Goal: Task Accomplishment & Management: Manage account settings

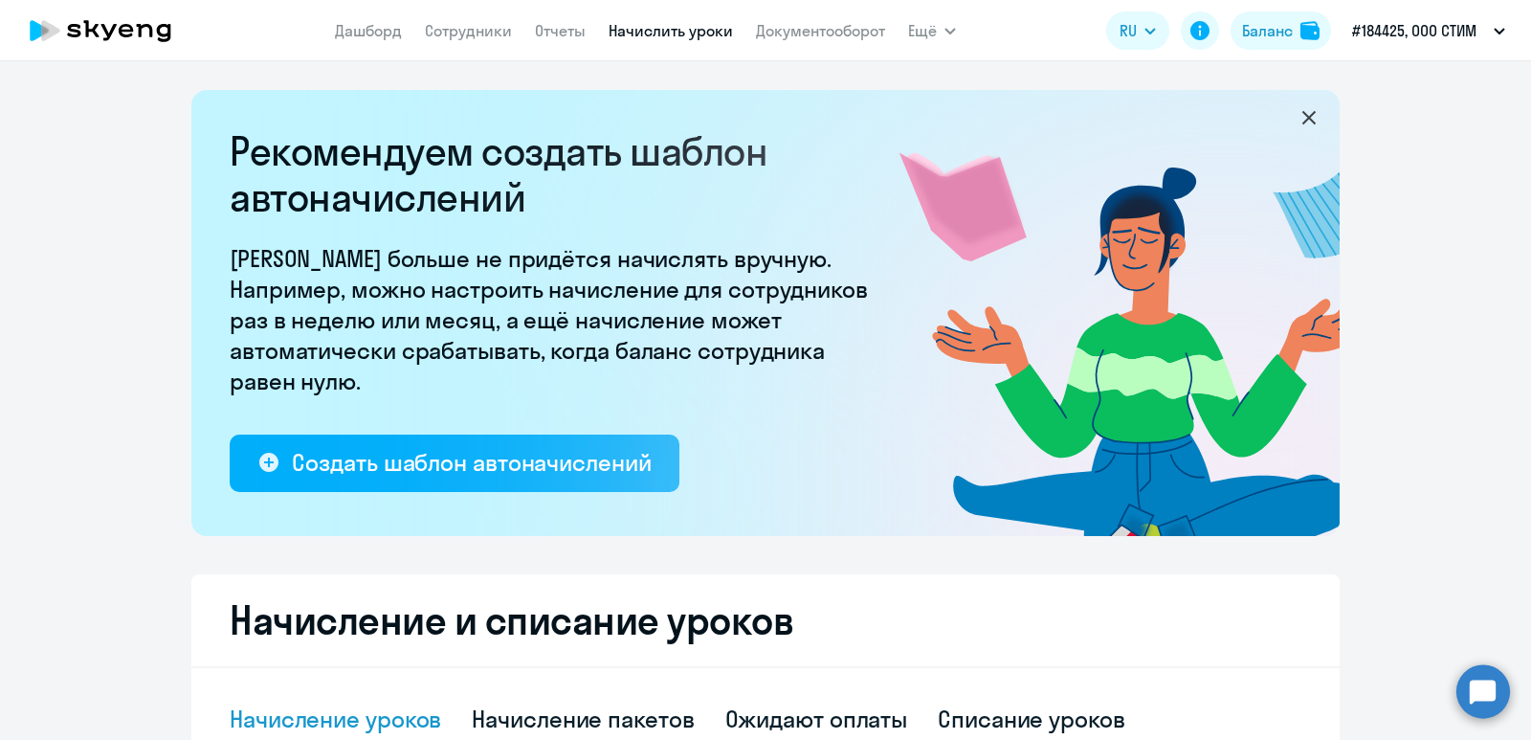
select select "10"
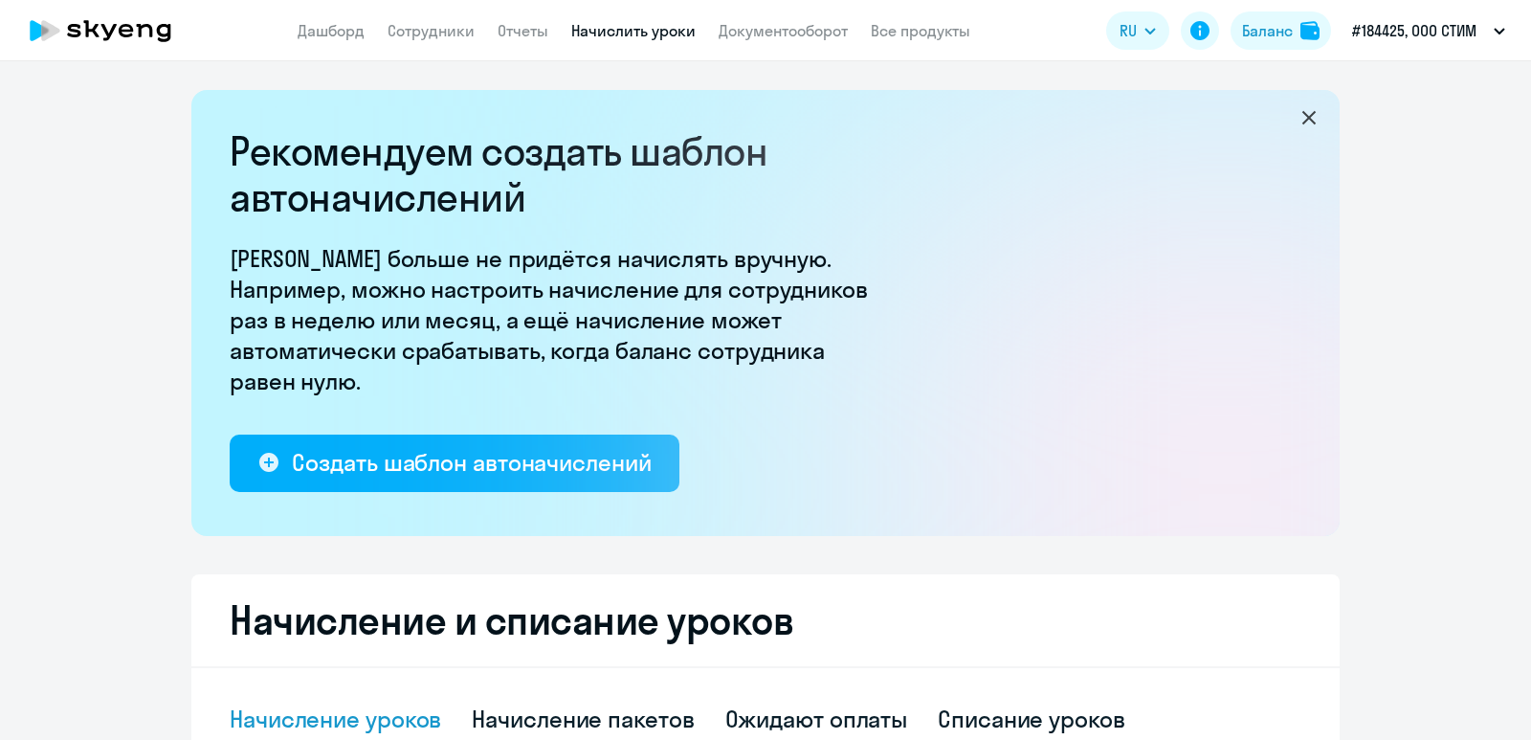
select select "10"
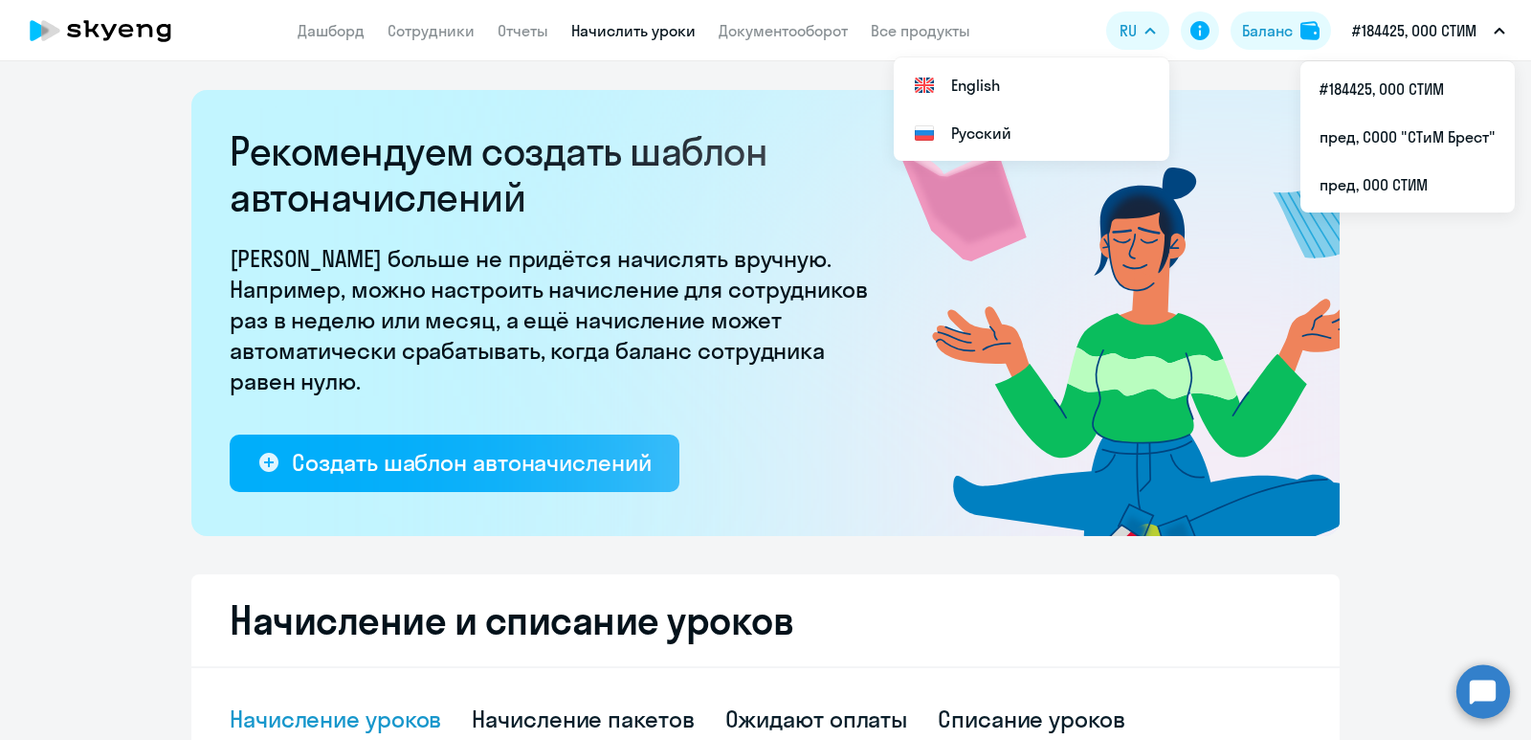
click at [1450, 309] on ng-component "Рекомендуем создать шаблон автоначислений Уроки больше не придётся начислять вр…" at bounding box center [765, 694] width 1531 height 1208
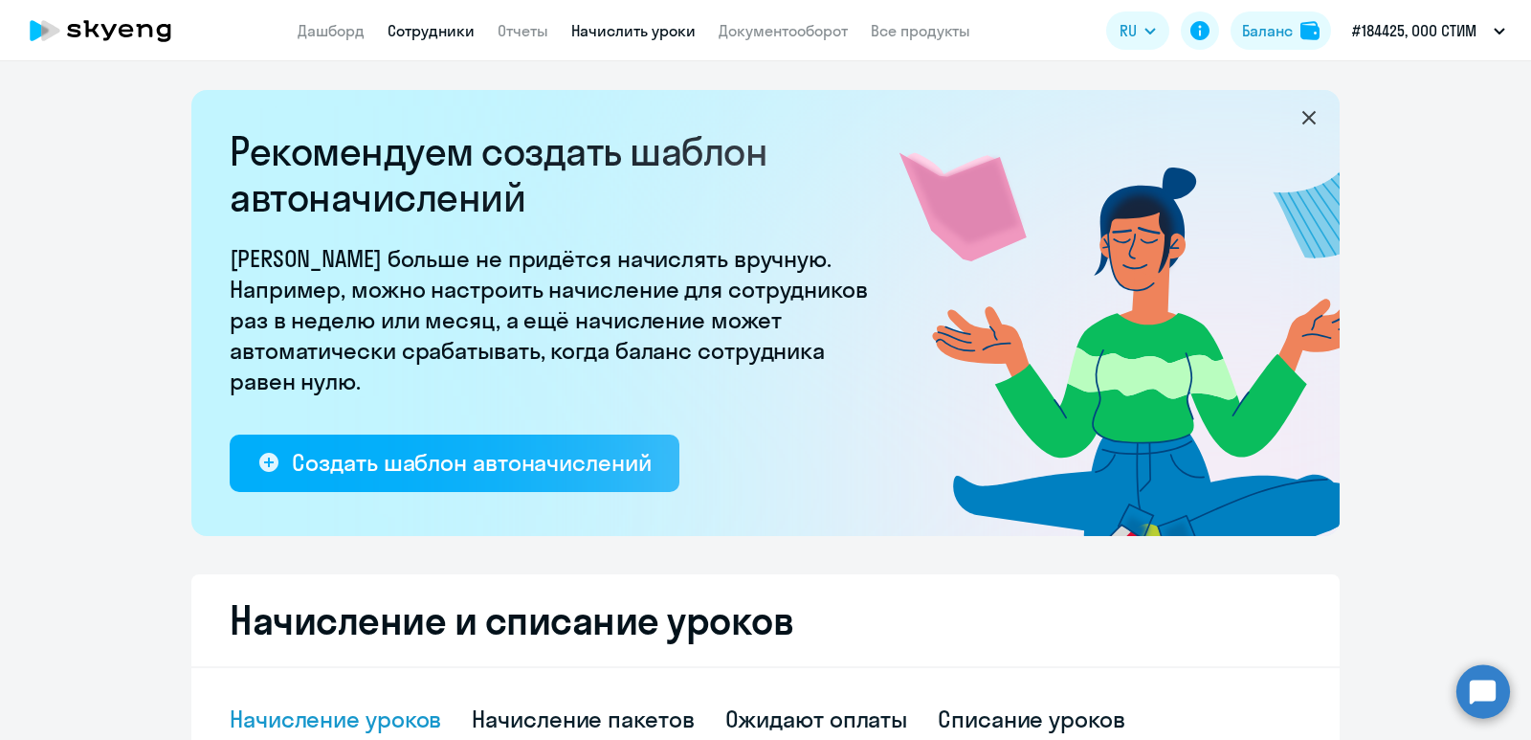
click at [455, 38] on link "Сотрудники" at bounding box center [431, 30] width 87 height 19
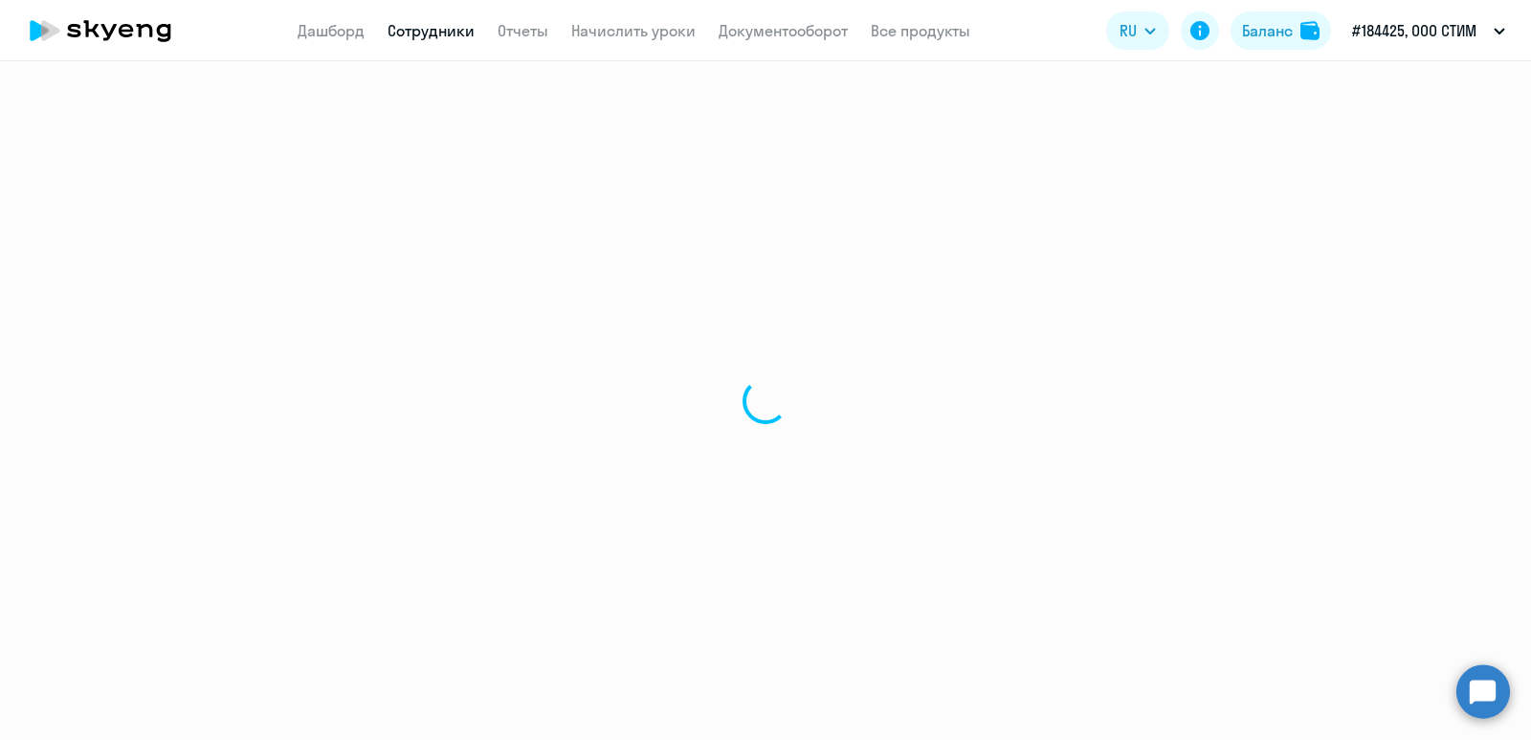
select select "30"
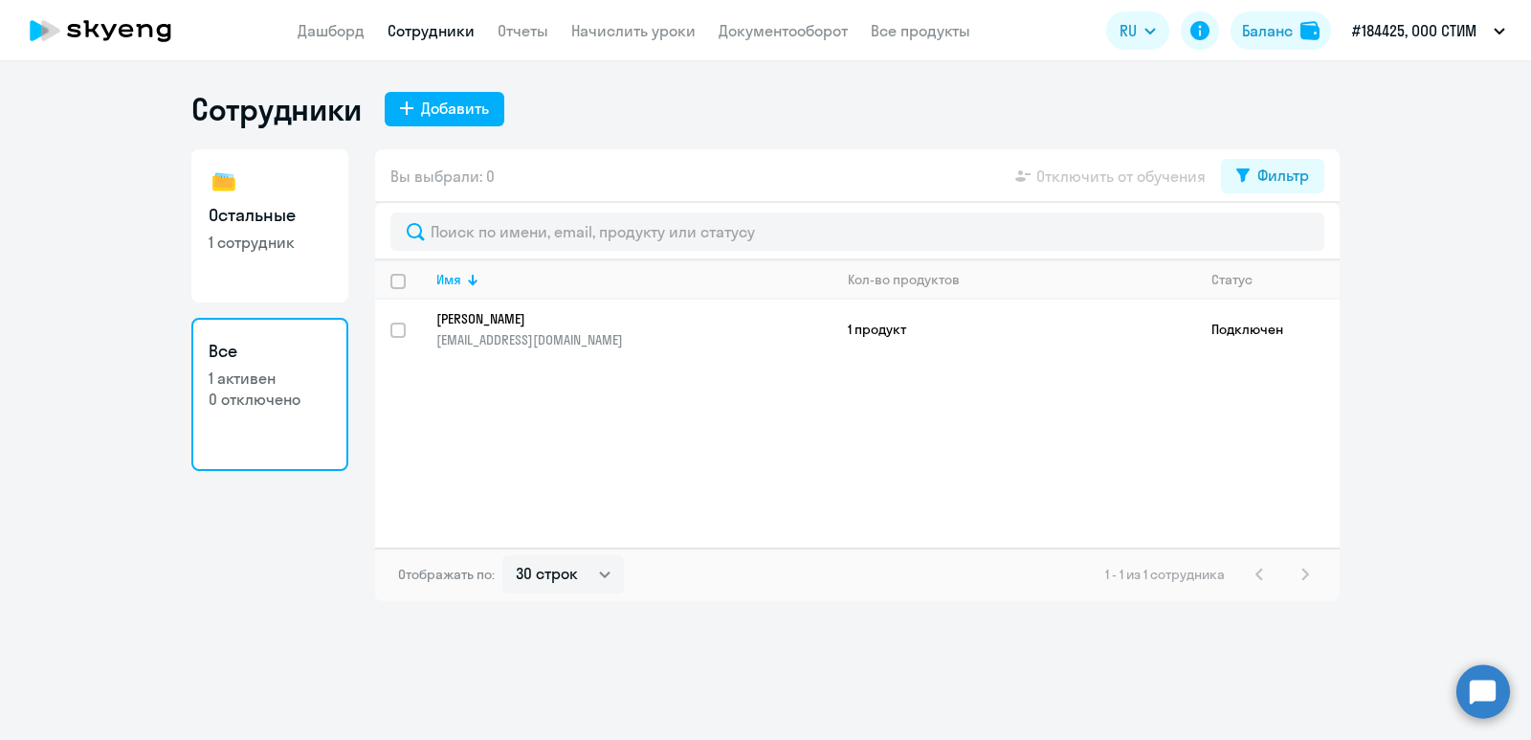
click at [266, 214] on h3 "Остальные" at bounding box center [270, 215] width 122 height 25
select select "30"
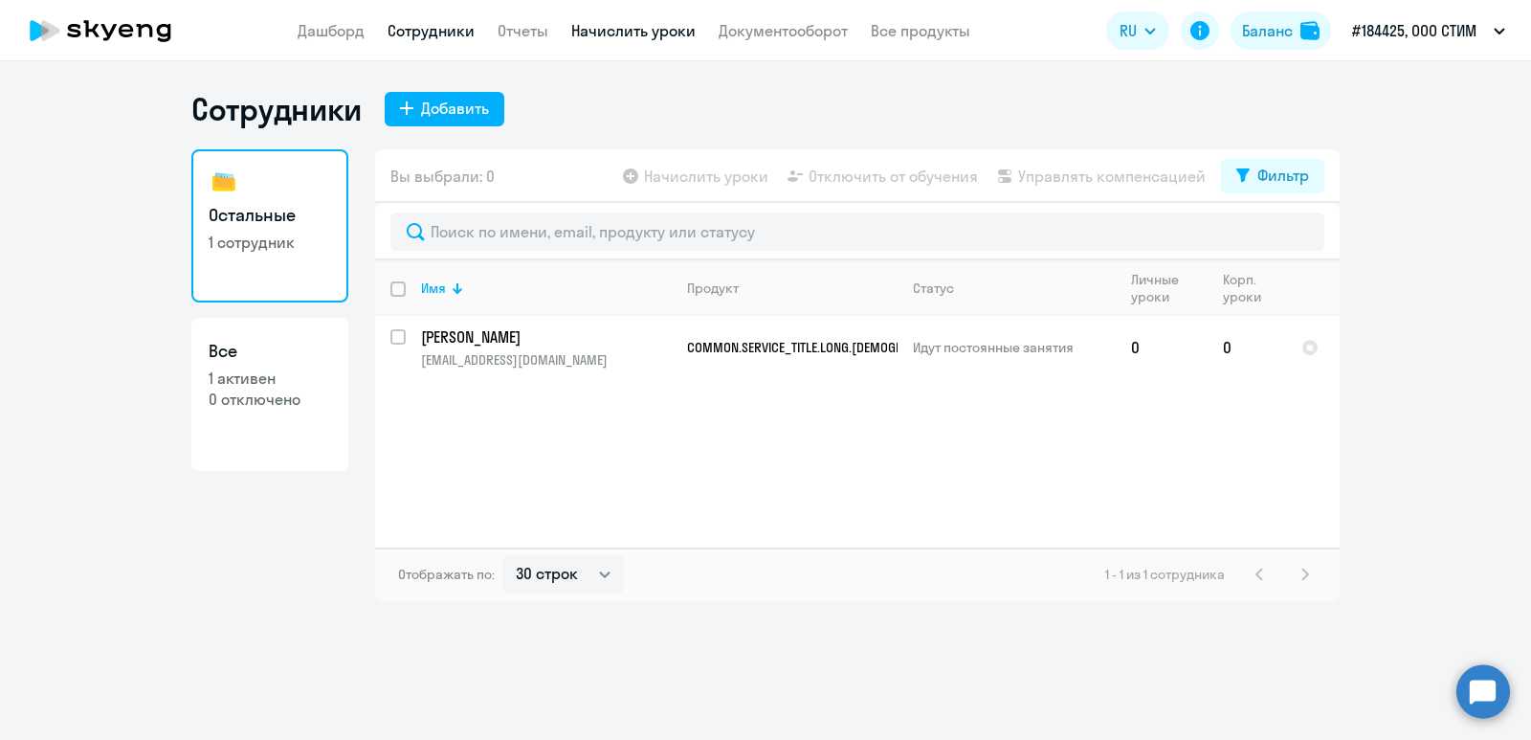
click at [610, 24] on link "Начислить уроки" at bounding box center [633, 30] width 124 height 19
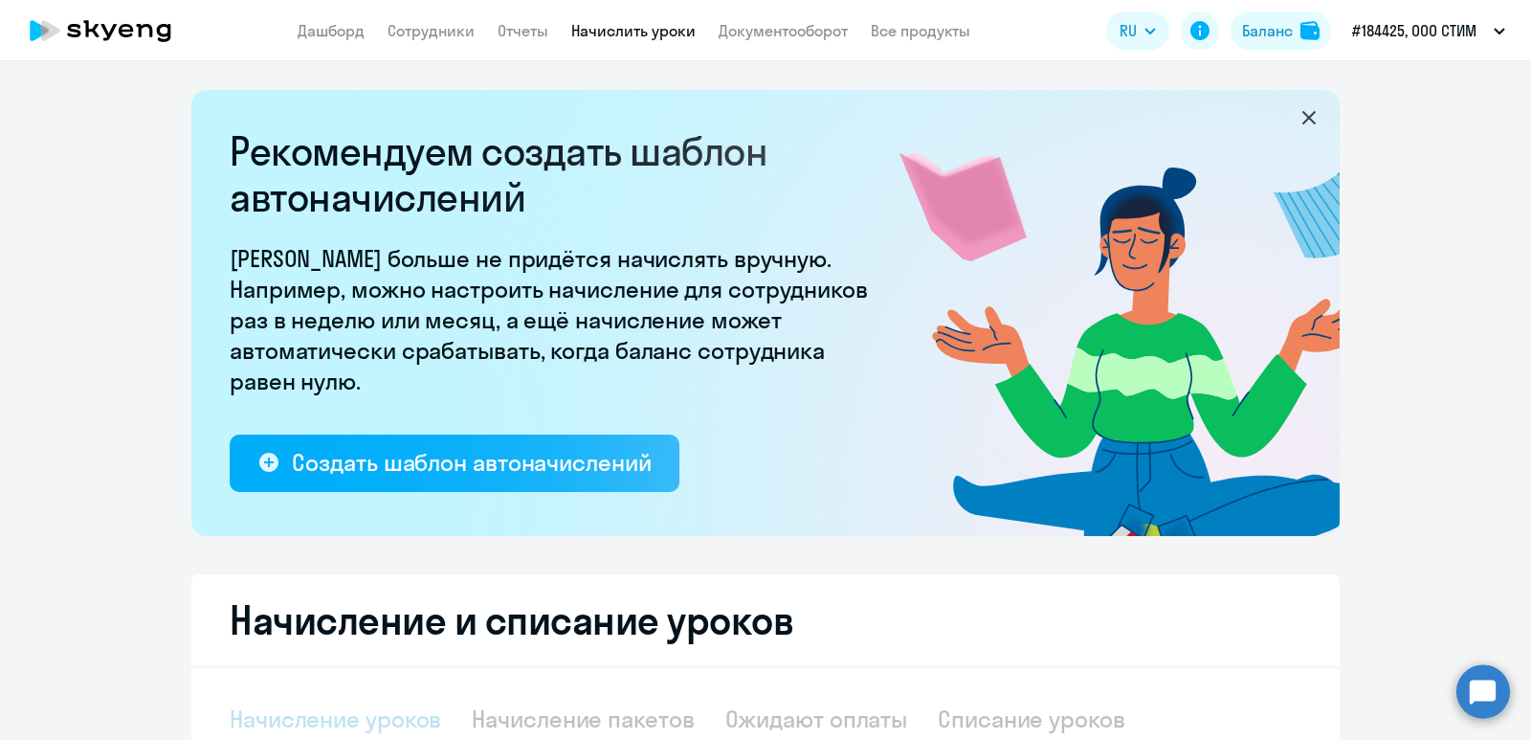
select select "10"
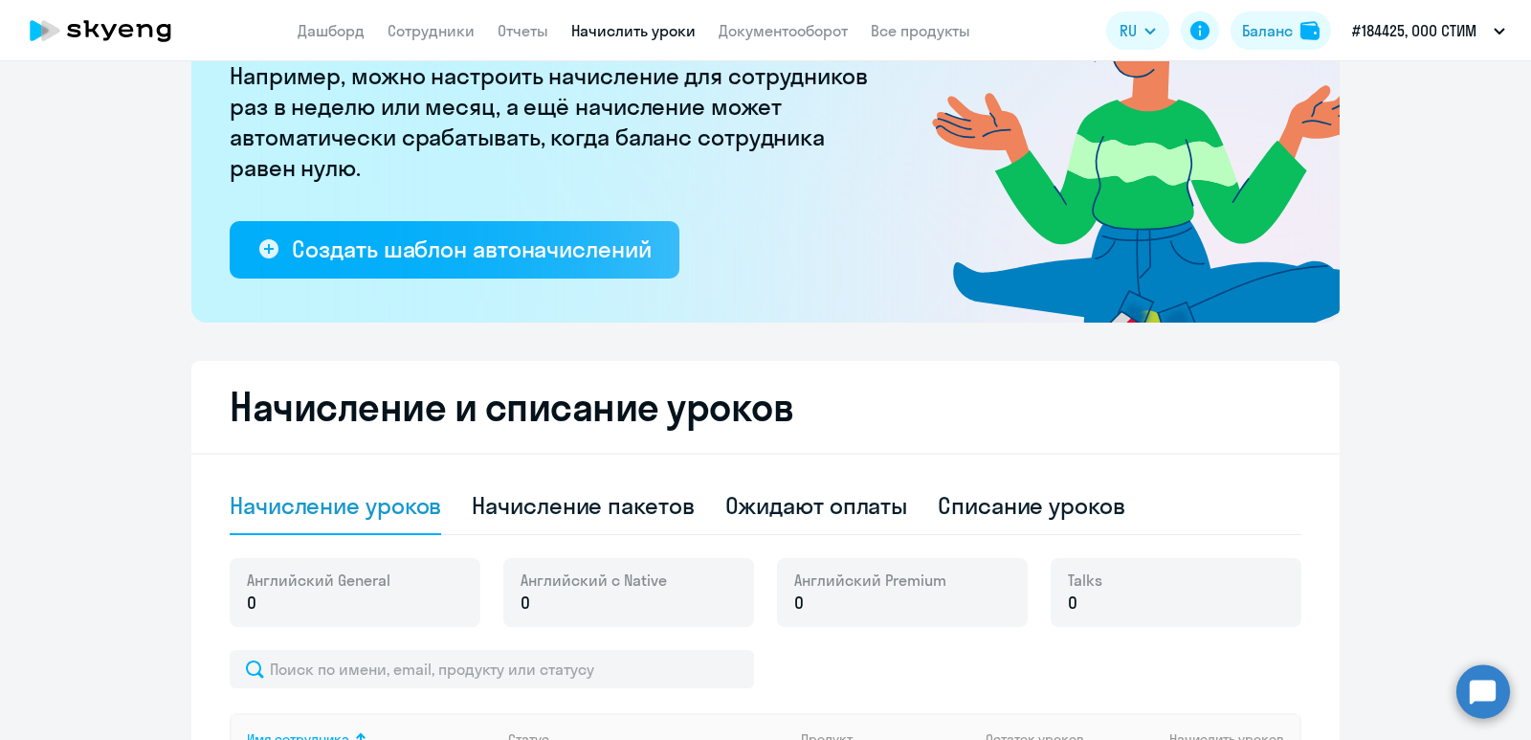
scroll to position [479, 0]
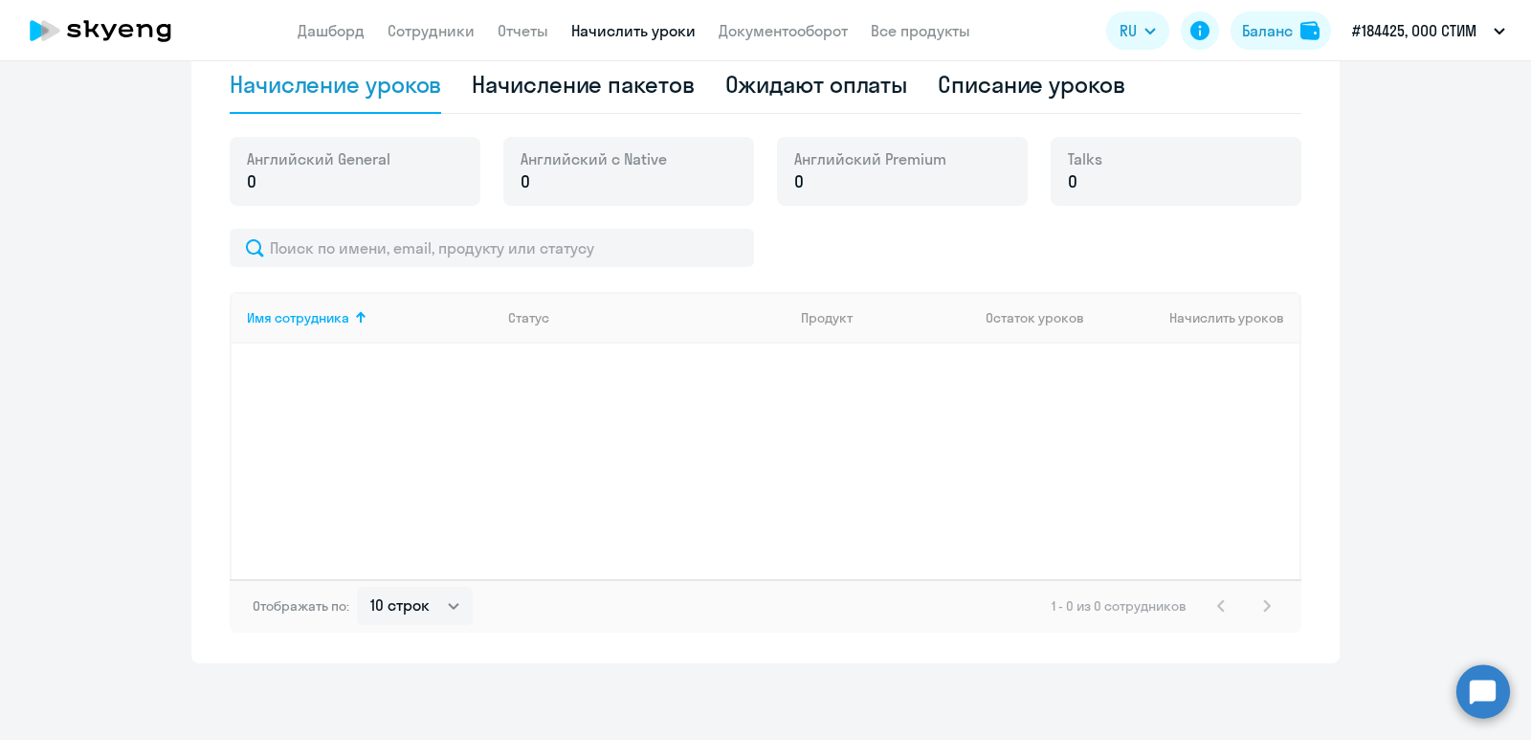
click at [756, 91] on div "Ожидают оплаты" at bounding box center [816, 84] width 183 height 31
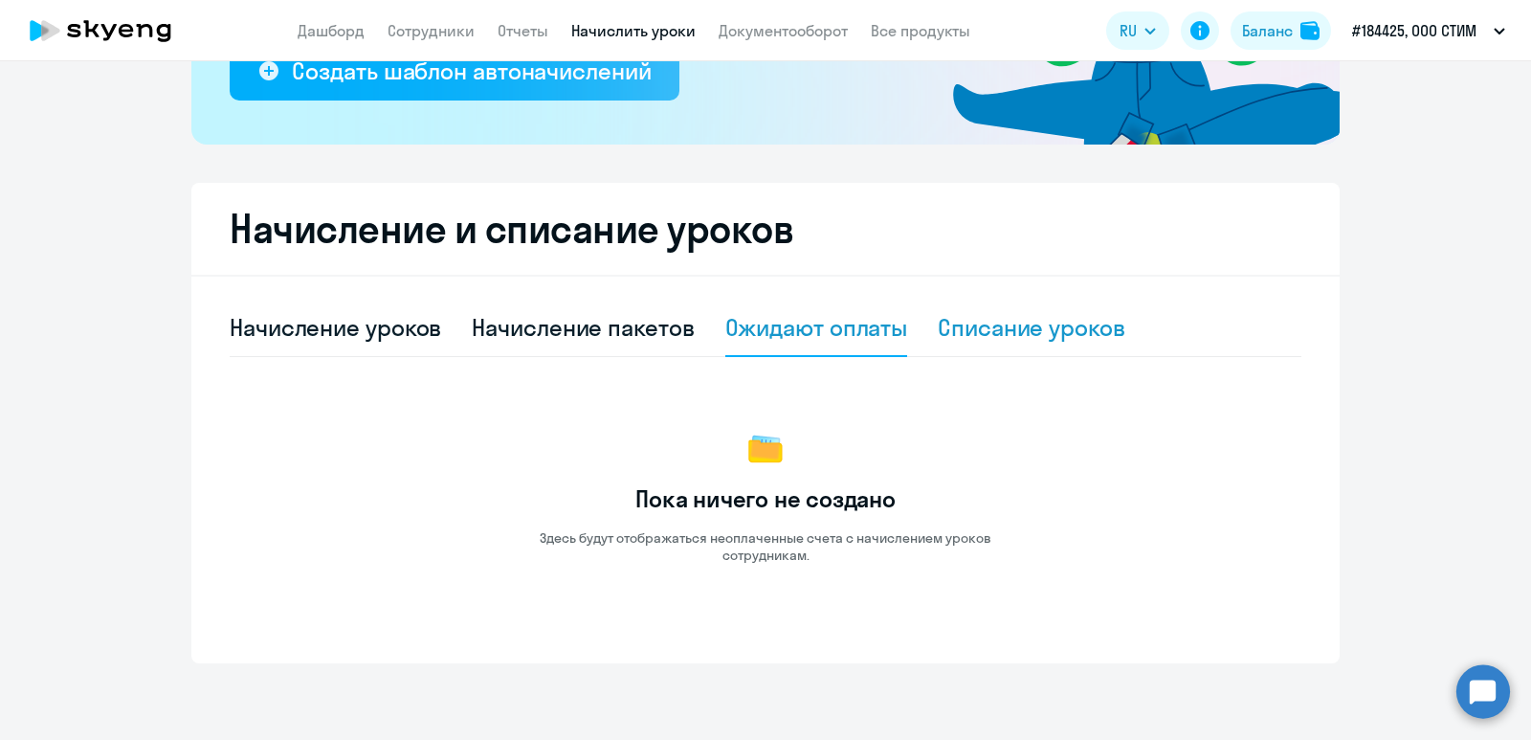
click at [1023, 342] on div "Списание уроков" at bounding box center [1032, 327] width 188 height 31
select select "10"
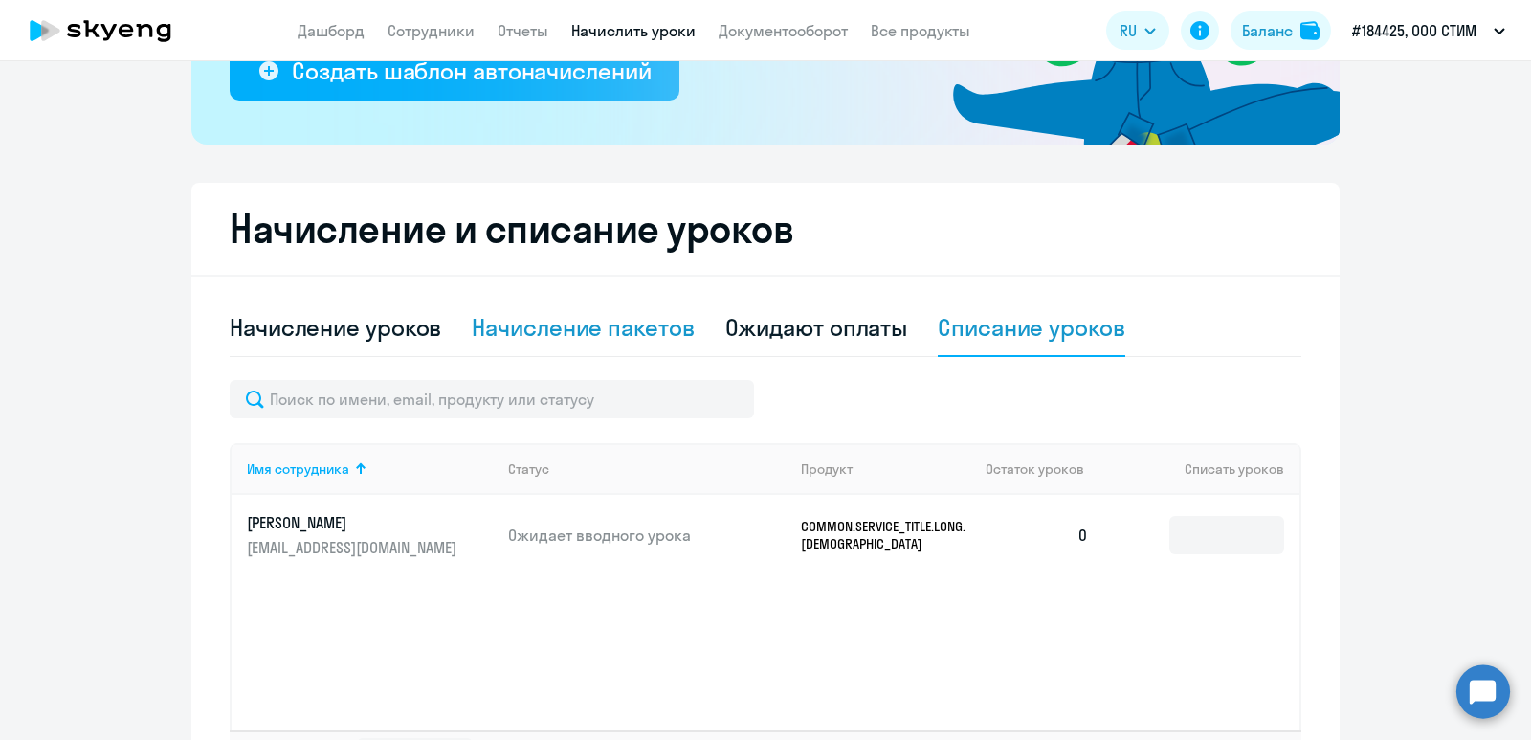
click at [583, 314] on div "Начисление пакетов" at bounding box center [583, 327] width 222 height 31
select select "10"
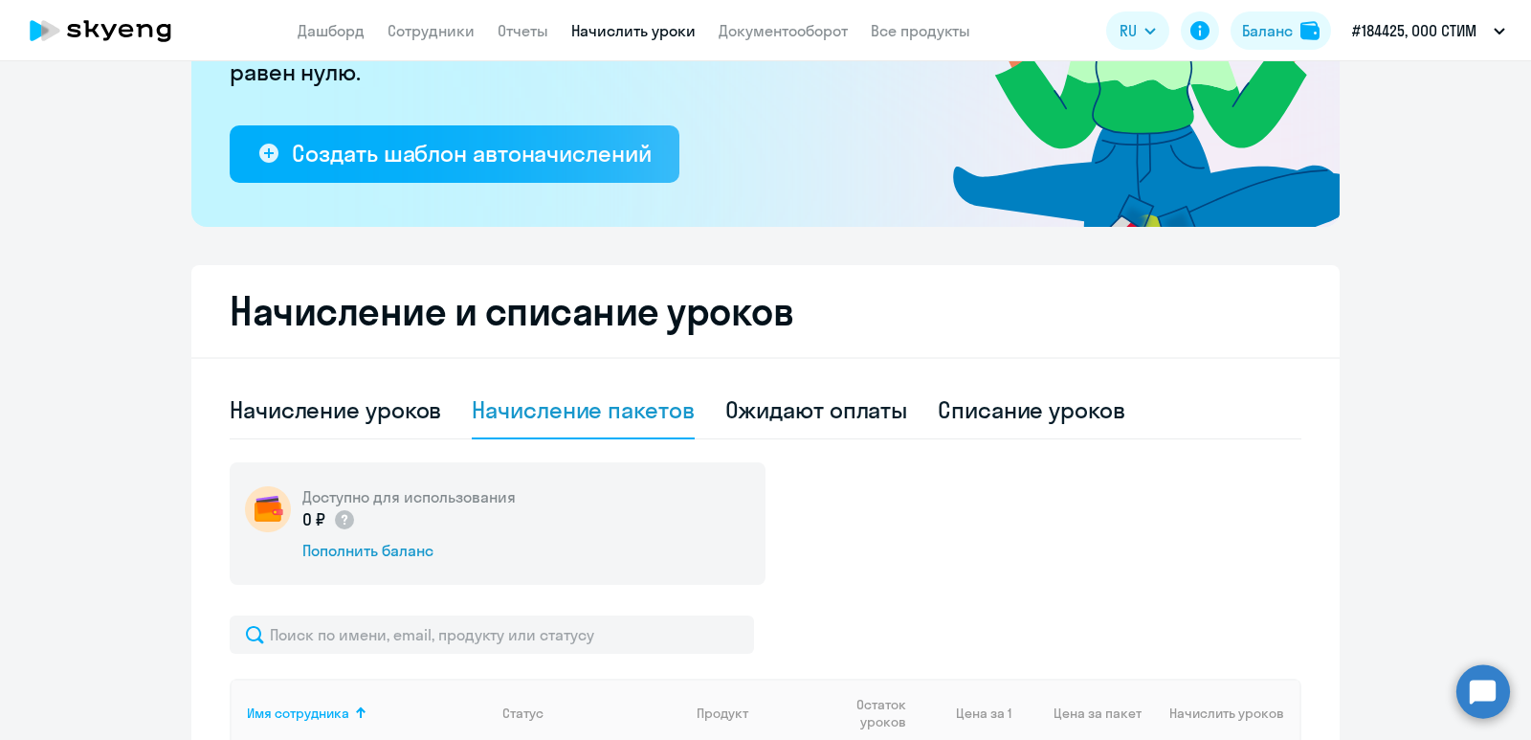
scroll to position [217, 0]
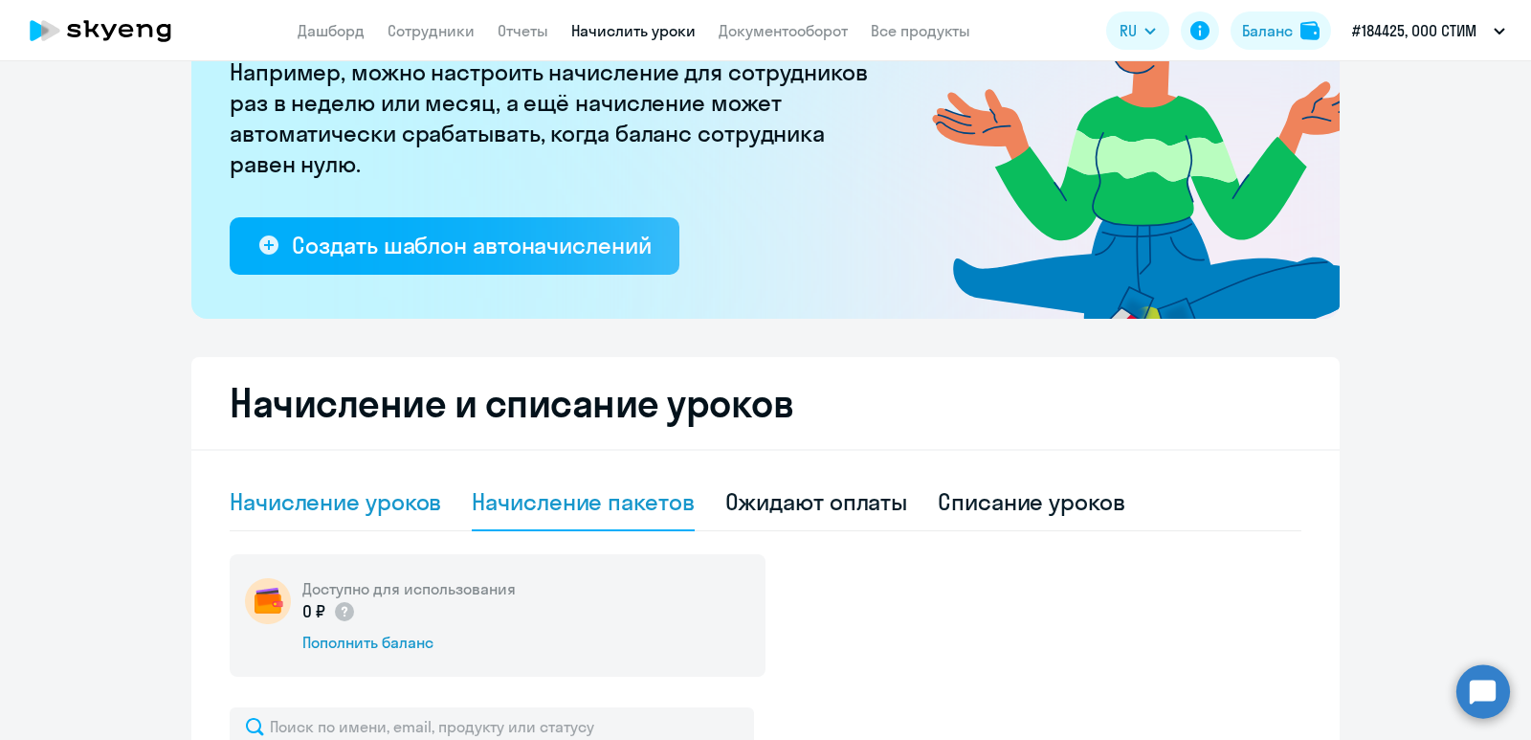
drag, startPoint x: 340, startPoint y: 510, endPoint x: 319, endPoint y: 501, distance: 23.1
click at [340, 509] on div "Начисление уроков" at bounding box center [335, 501] width 211 height 31
select select "10"
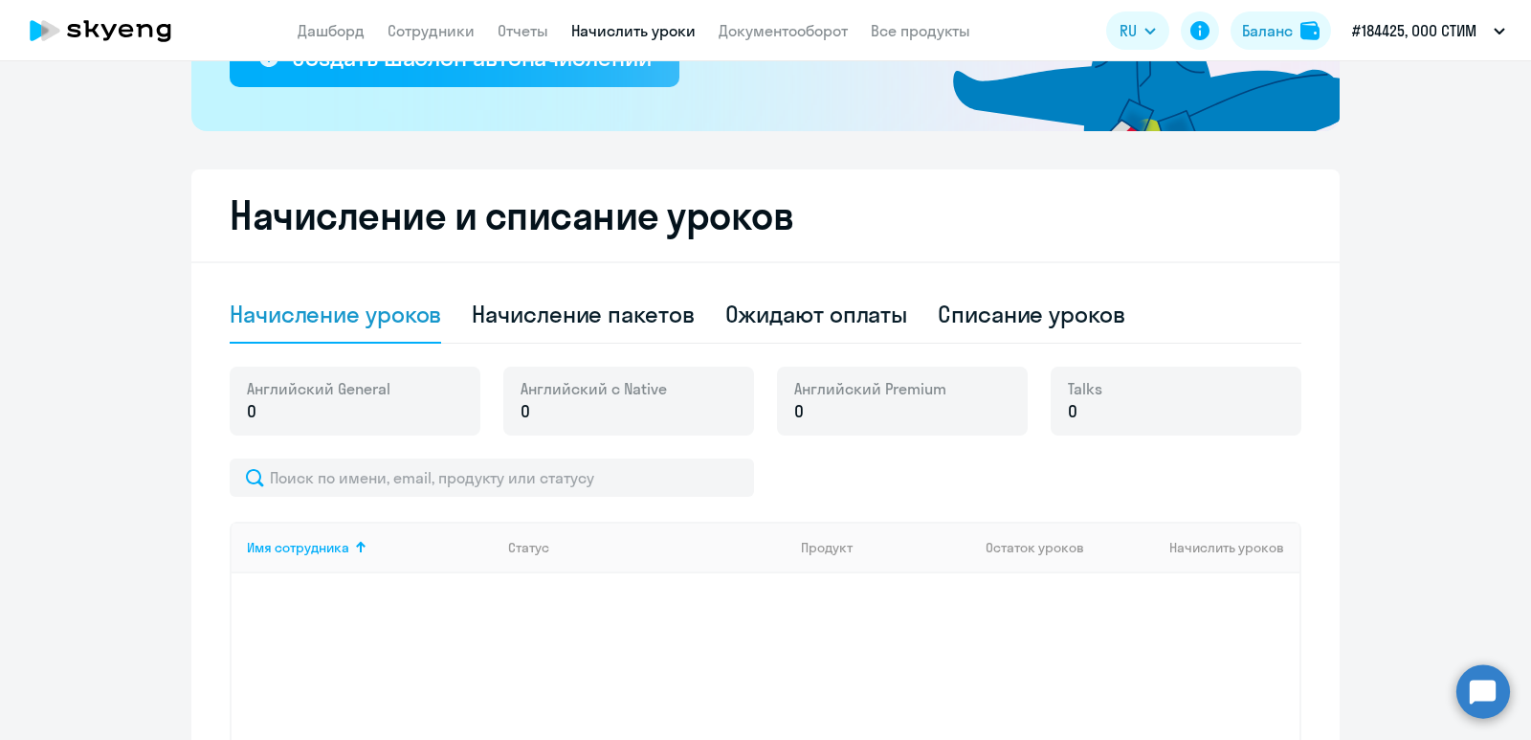
scroll to position [409, 0]
